Goal: Information Seeking & Learning: Learn about a topic

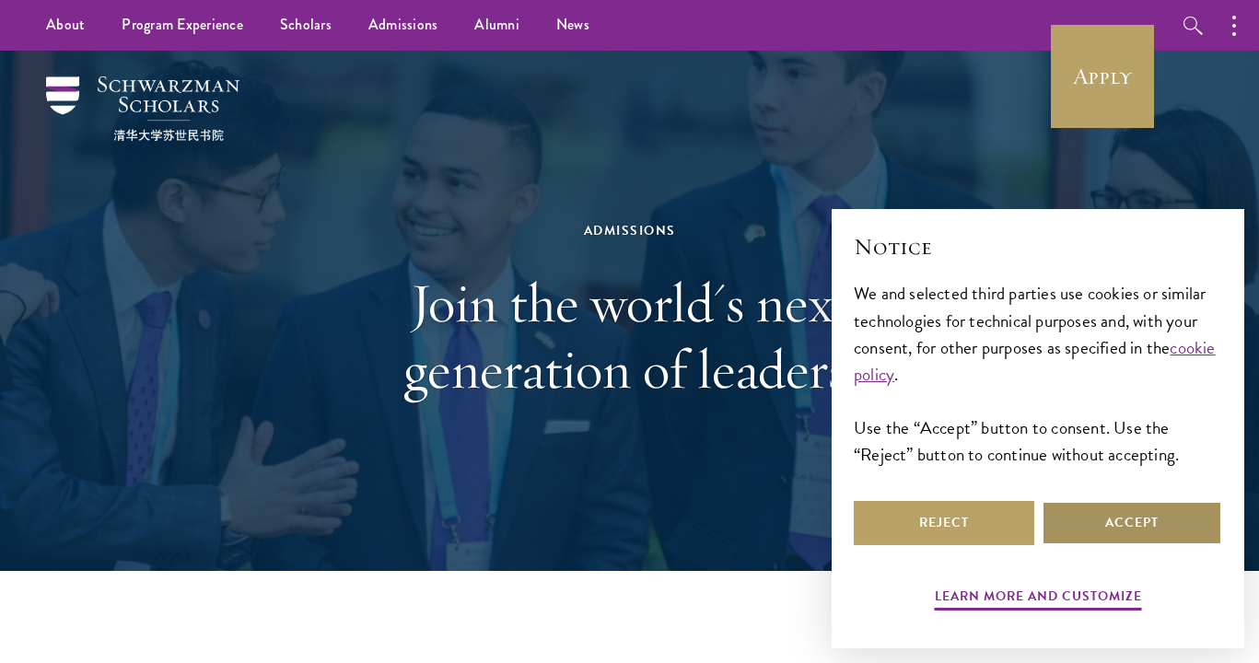
click at [1107, 521] on button "Accept" at bounding box center [1132, 523] width 181 height 44
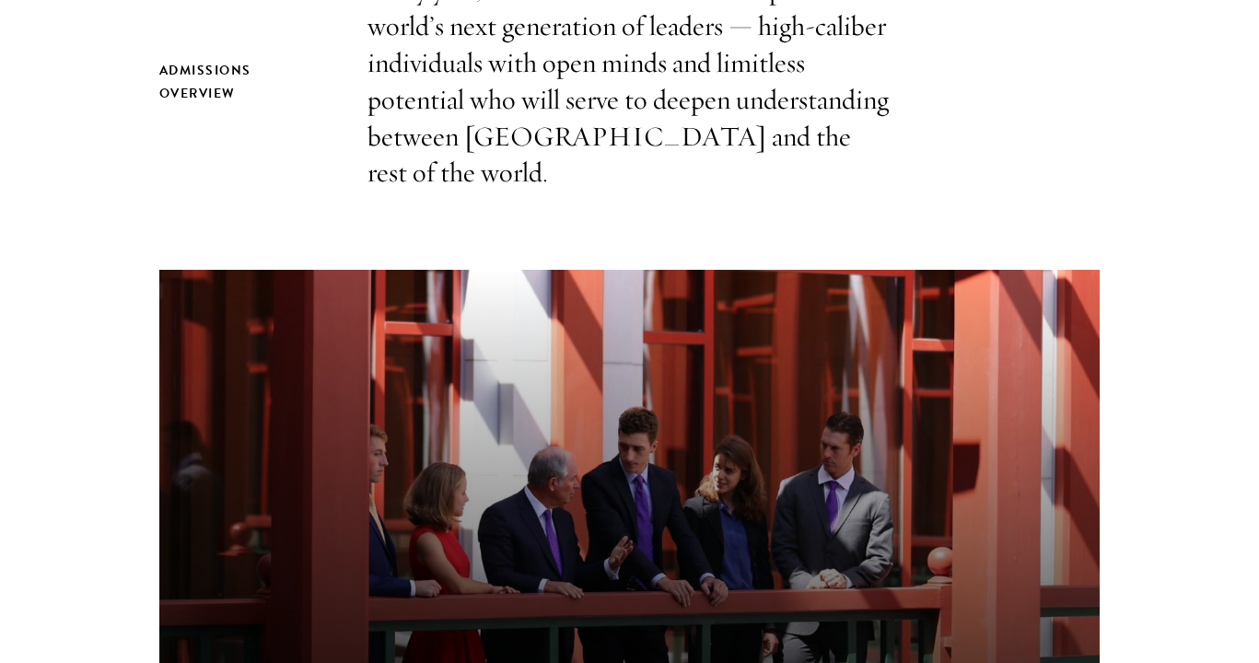
scroll to position [689, 0]
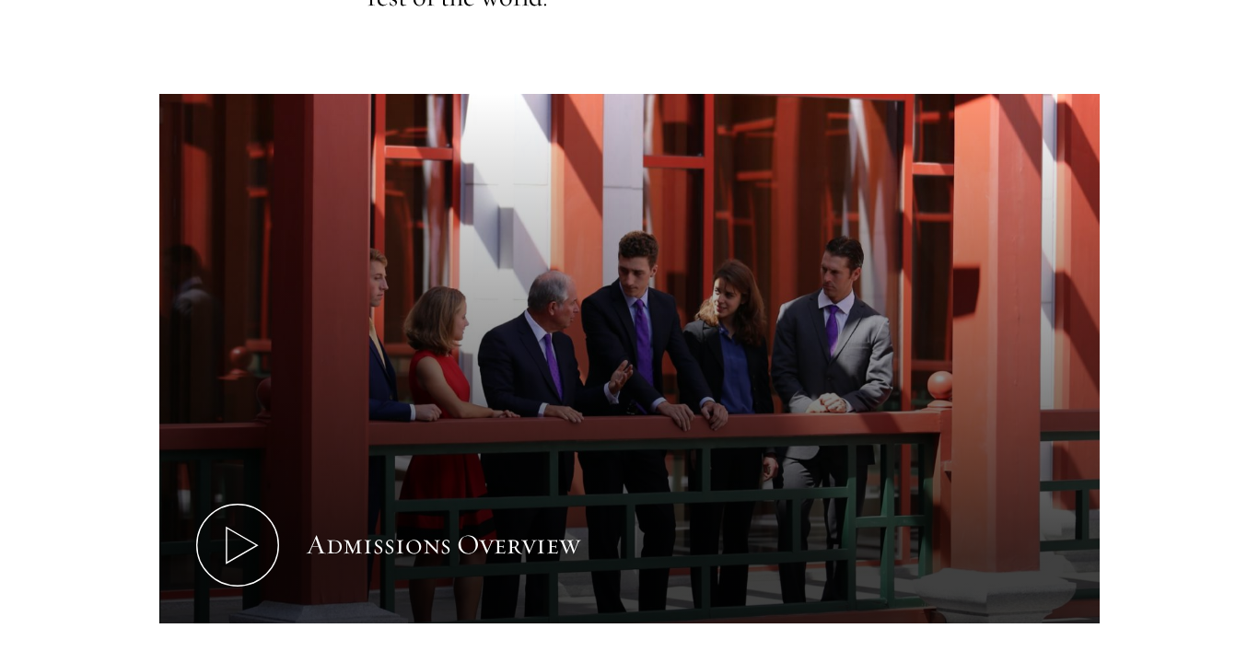
scroll to position [926, 0]
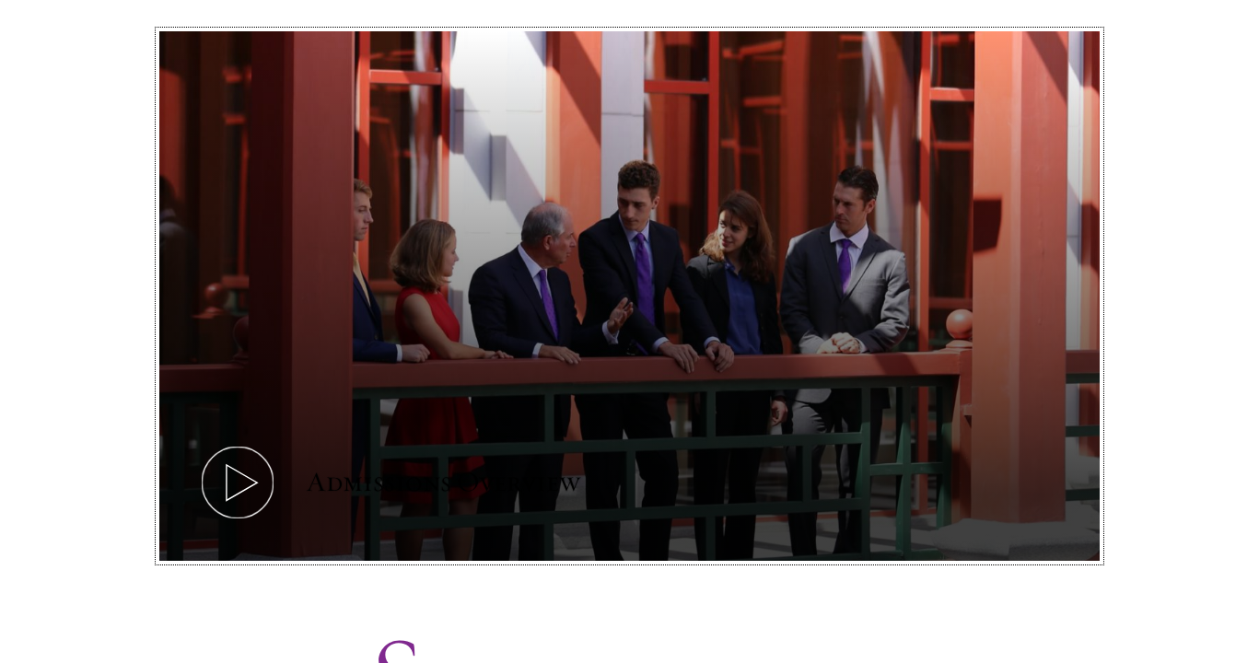
click at [222, 441] on icon at bounding box center [237, 482] width 83 height 83
